Goal: Information Seeking & Learning: Learn about a topic

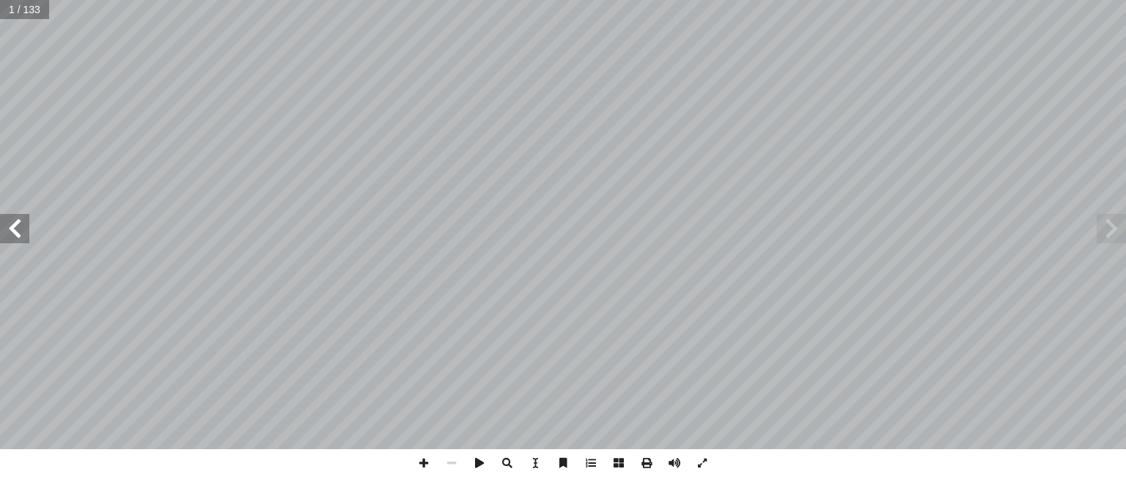
click at [21, 236] on span at bounding box center [14, 228] width 29 height 29
click at [21, 238] on span at bounding box center [14, 228] width 29 height 29
click at [22, 240] on span at bounding box center [14, 228] width 29 height 29
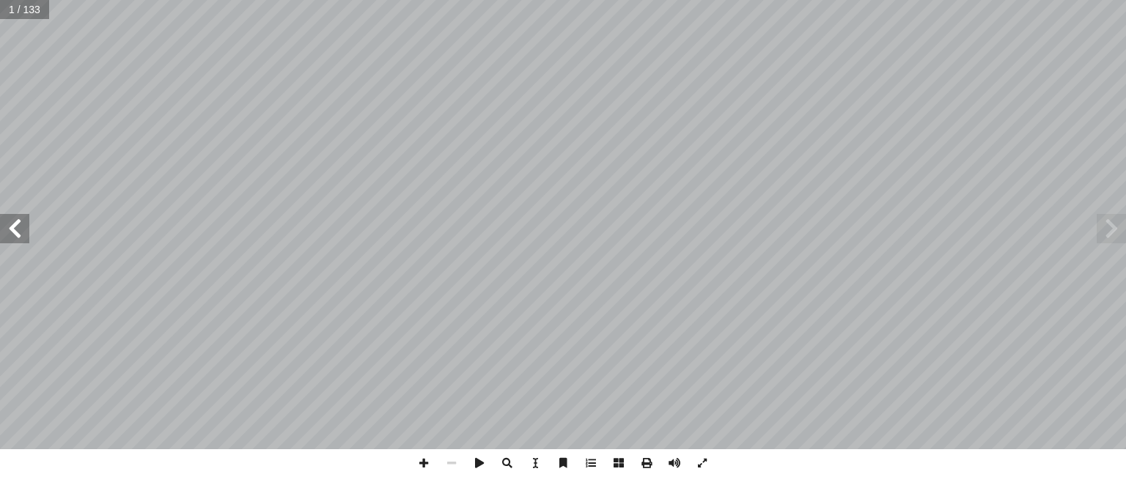
click at [23, 241] on span at bounding box center [14, 228] width 29 height 29
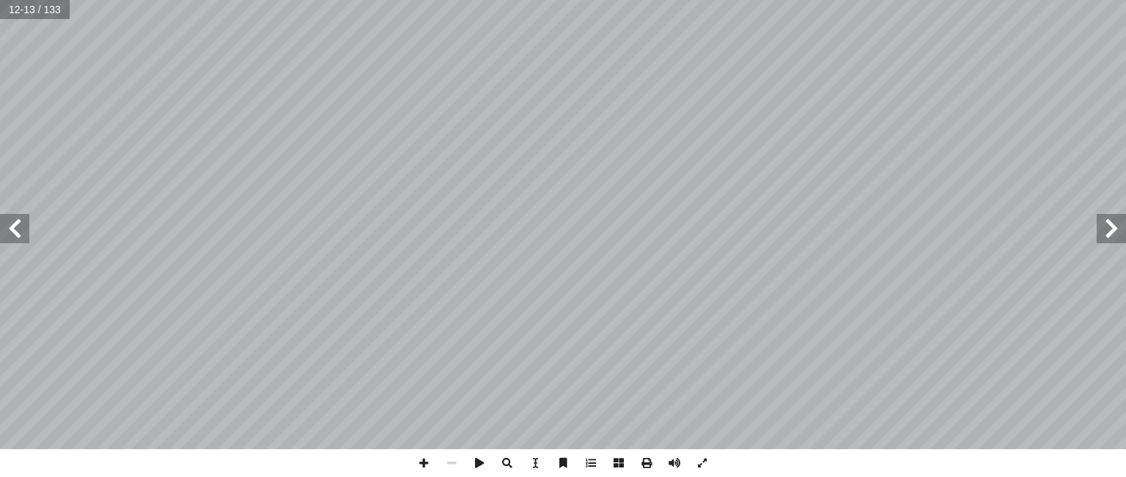
click at [23, 239] on span at bounding box center [14, 228] width 29 height 29
click at [23, 238] on span at bounding box center [14, 228] width 29 height 29
click at [14, 233] on span at bounding box center [14, 228] width 29 height 29
click at [15, 222] on span at bounding box center [14, 228] width 29 height 29
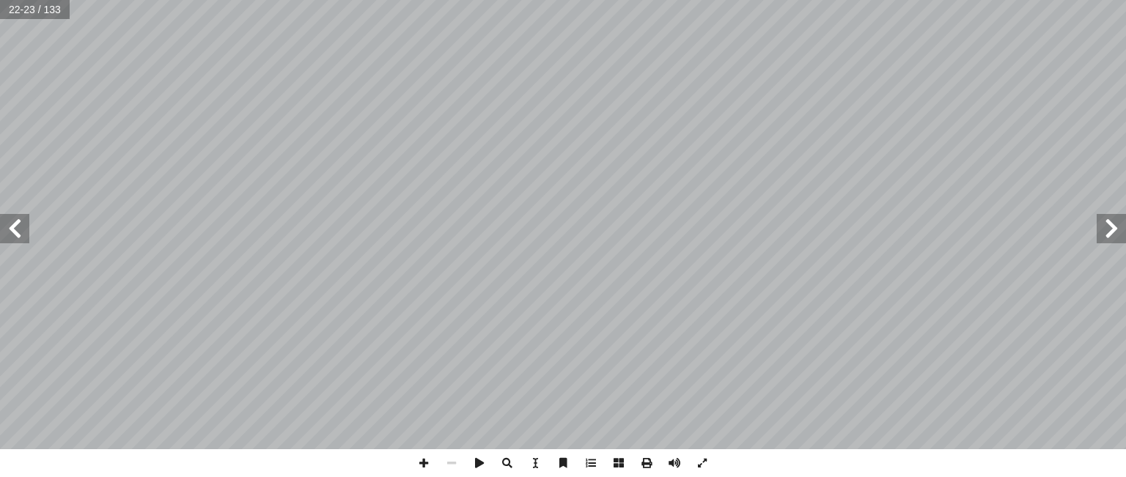
click at [15, 222] on span at bounding box center [14, 228] width 29 height 29
click at [20, 226] on span at bounding box center [14, 228] width 29 height 29
click at [21, 226] on span at bounding box center [14, 228] width 29 height 29
click at [19, 230] on span at bounding box center [14, 228] width 29 height 29
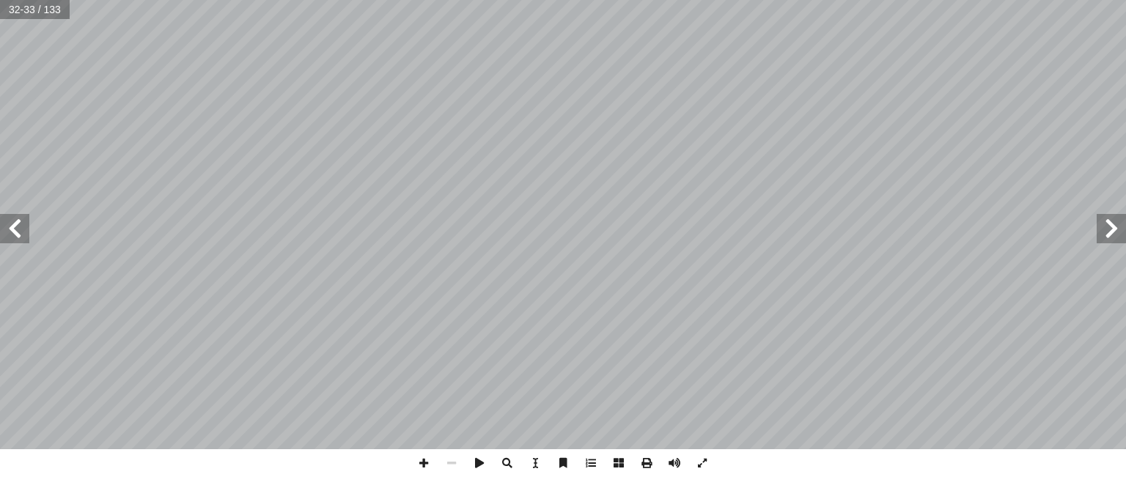
click at [18, 228] on span at bounding box center [14, 228] width 29 height 29
click at [22, 221] on span at bounding box center [14, 228] width 29 height 29
click at [21, 234] on span at bounding box center [14, 228] width 29 height 29
click at [1112, 230] on span at bounding box center [1111, 228] width 29 height 29
